Goal: Obtain resource: Download file/media

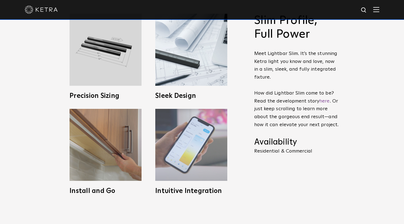
scroll to position [248, 0]
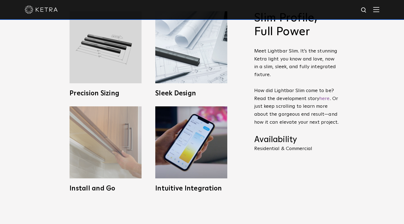
click at [124, 148] on img at bounding box center [105, 142] width 72 height 72
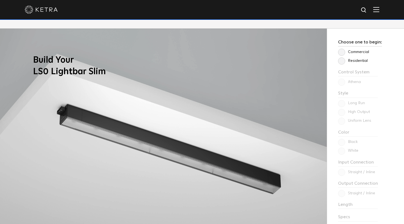
scroll to position [449, 0]
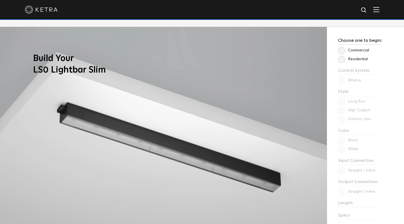
click at [343, 59] on label "Residential" at bounding box center [353, 59] width 30 height 5
click at [0, 0] on input "Residential" at bounding box center [0, 0] width 0 height 0
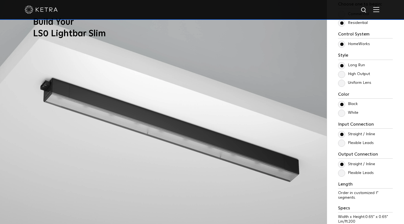
scroll to position [488, 0]
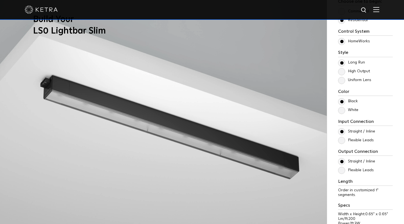
click at [342, 109] on label "White" at bounding box center [348, 110] width 20 height 5
click at [0, 0] on input "White" at bounding box center [0, 0] width 0 height 0
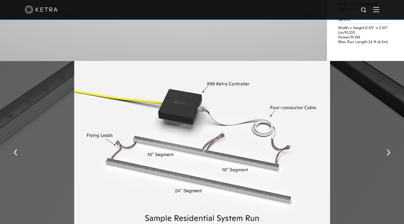
scroll to position [675, 0]
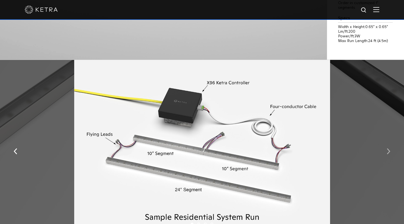
click at [388, 148] on img "button" at bounding box center [388, 151] width 4 height 6
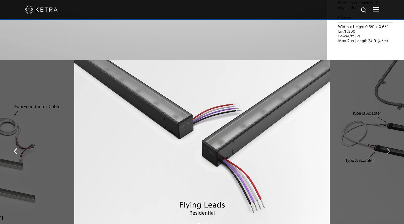
click at [384, 152] on button "button" at bounding box center [388, 150] width 12 height 19
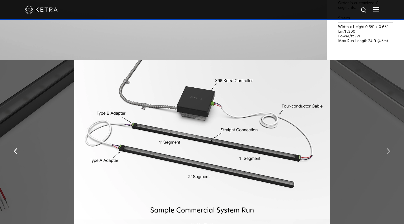
click at [385, 151] on button "button" at bounding box center [388, 150] width 12 height 19
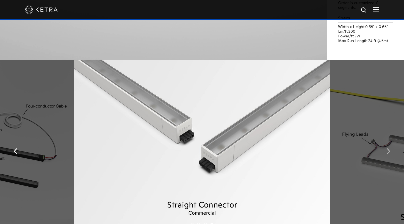
click at [385, 151] on button "button" at bounding box center [388, 150] width 12 height 19
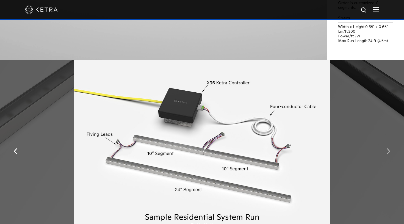
click at [385, 151] on button "button" at bounding box center [388, 150] width 12 height 19
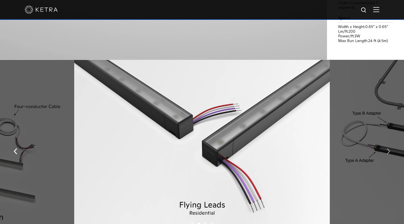
click at [385, 151] on button "button" at bounding box center [388, 150] width 12 height 19
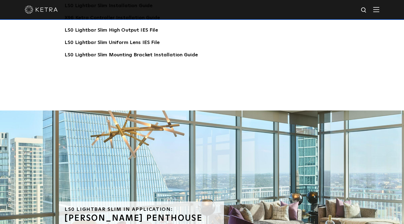
scroll to position [1153, 0]
click at [180, 52] on link "LS0 Lightbar Slim Mounting Bracket Installation Guide" at bounding box center [131, 55] width 133 height 9
